Goal: Use online tool/utility: Utilize a website feature to perform a specific function

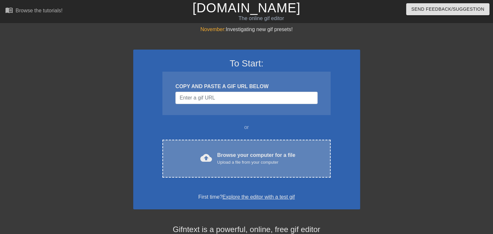
click at [242, 149] on div "cloud_upload Browse your computer for a file Upload a file from your computer C…" at bounding box center [246, 159] width 168 height 38
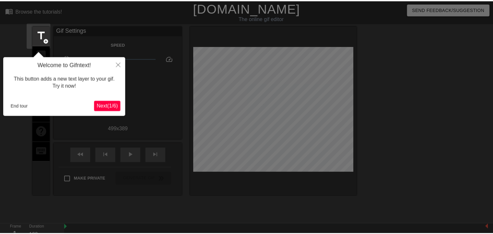
scroll to position [16, 0]
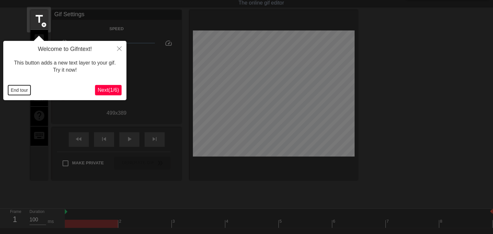
click at [27, 88] on button "End tour" at bounding box center [19, 90] width 22 height 10
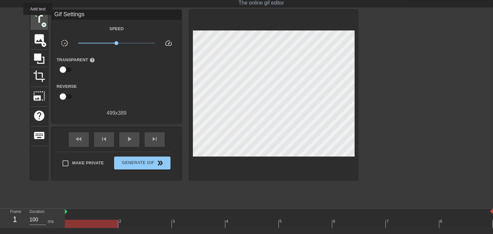
click at [38, 19] on span "title" at bounding box center [39, 19] width 12 height 12
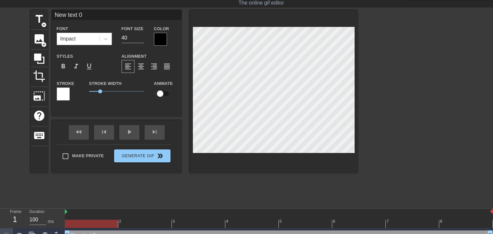
click at [97, 13] on input "New text 0" at bounding box center [117, 15] width 130 height 10
click at [44, 16] on span "title" at bounding box center [39, 19] width 12 height 12
click at [95, 10] on input "New text 1" at bounding box center [117, 15] width 130 height 10
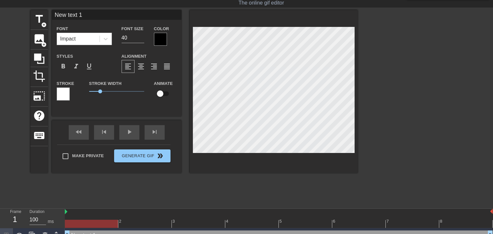
click at [95, 10] on input "New text 1" at bounding box center [117, 15] width 130 height 10
type input "Договора"
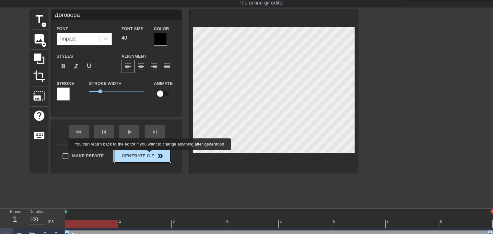
click at [149, 152] on div "Make Private Generate Gif double_arrow" at bounding box center [113, 157] width 113 height 26
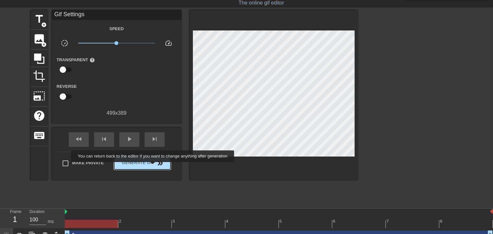
click at [153, 166] on button "Generate Gif double_arrow" at bounding box center [142, 162] width 56 height 13
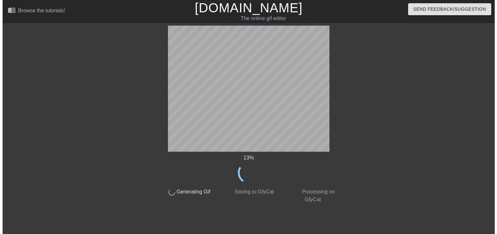
scroll to position [0, 0]
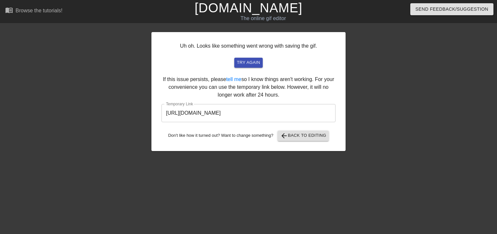
click at [311, 115] on input "[URL][DOMAIN_NAME]" at bounding box center [249, 113] width 174 height 18
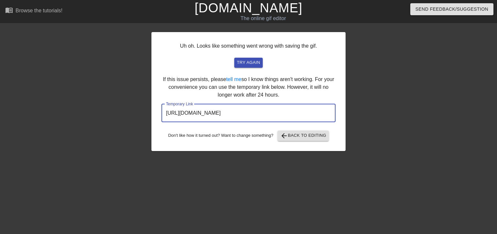
click at [311, 115] on input "[URL][DOMAIN_NAME]" at bounding box center [249, 113] width 174 height 18
